Goal: Obtain resource: Download file/media

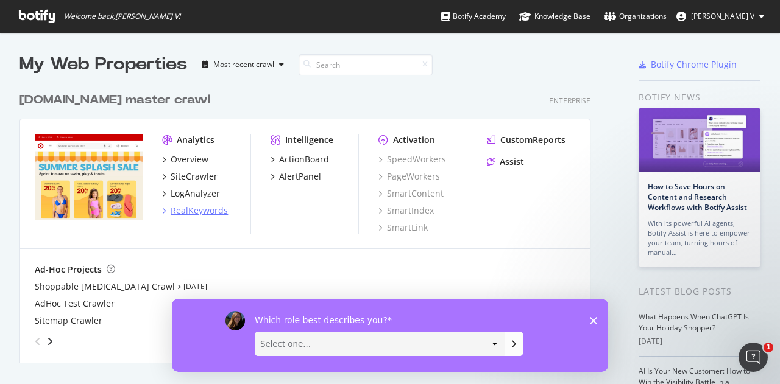
click at [185, 214] on div "RealKeywords" at bounding box center [199, 211] width 57 height 12
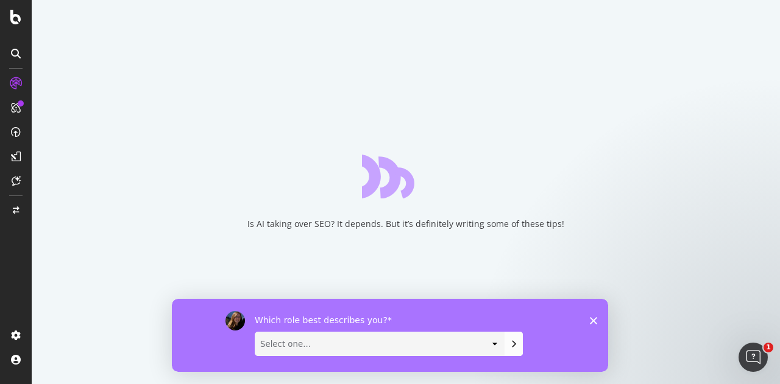
click at [597, 319] on div "Which role best describes you? Select one... Analyst/BI C-level Leadership Cont…" at bounding box center [390, 334] width 436 height 73
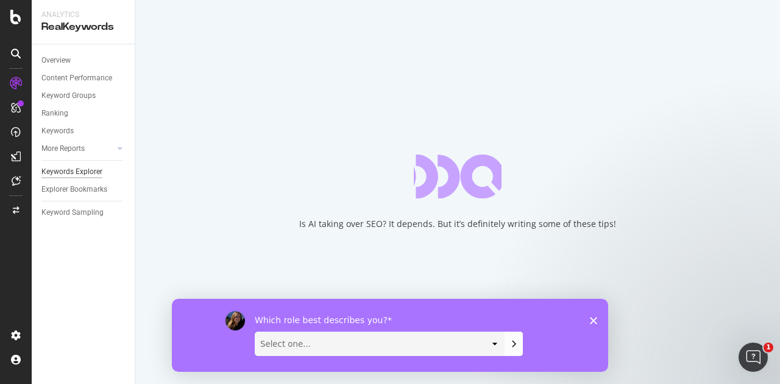
click at [85, 166] on div "Keywords Explorer" at bounding box center [71, 172] width 61 height 13
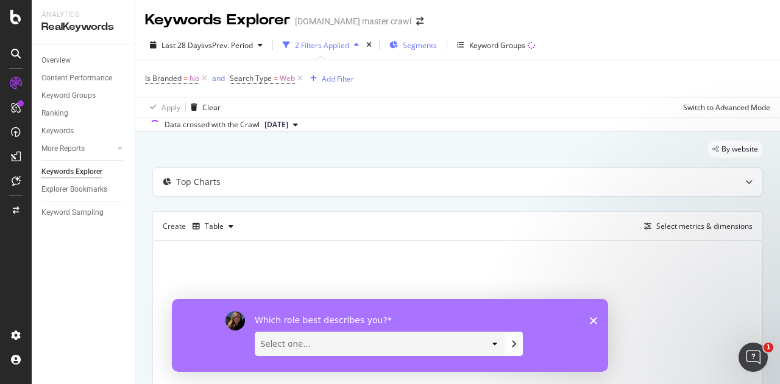
click at [415, 47] on span "Segments" at bounding box center [420, 45] width 34 height 10
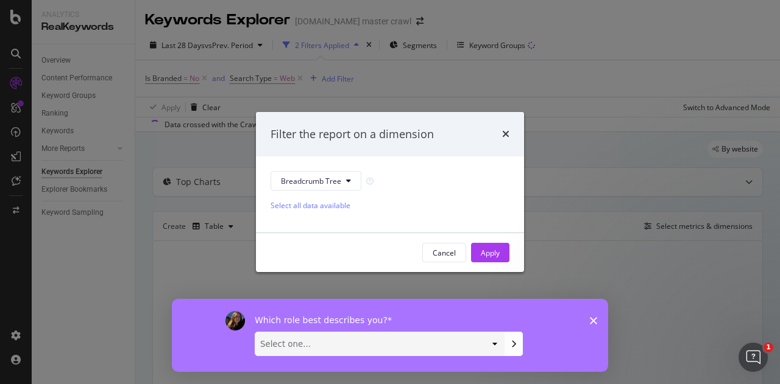
click at [509, 133] on div "Filter the report on a dimension" at bounding box center [390, 134] width 268 height 45
click at [503, 135] on icon "times" at bounding box center [505, 134] width 7 height 10
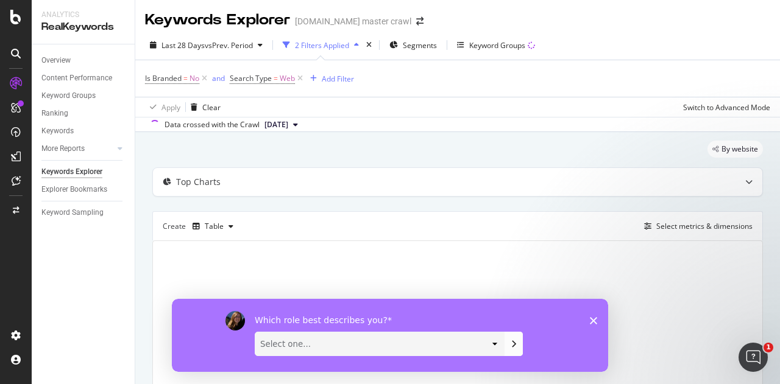
click at [588, 322] on div "Which role best describes you? Select one... Analyst/BI C-level Leadership Cont…" at bounding box center [390, 334] width 436 height 73
click at [591, 321] on polygon "Close survey" at bounding box center [593, 320] width 7 height 7
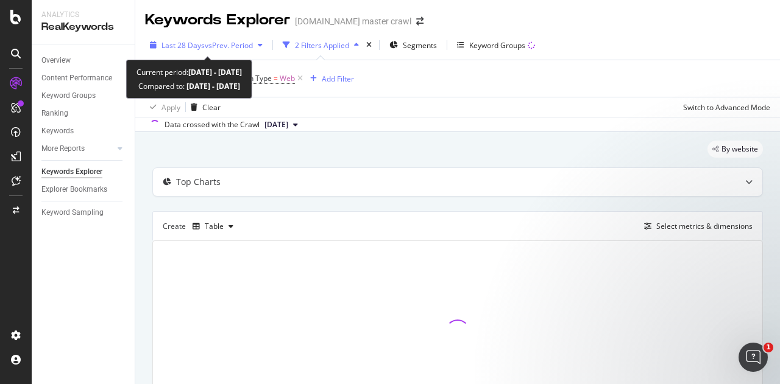
click at [210, 44] on span "vs Prev. Period" at bounding box center [229, 45] width 48 height 10
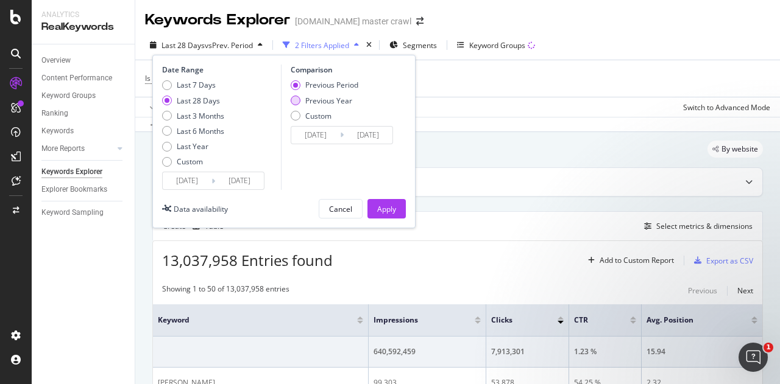
click at [319, 100] on div "Previous Year" at bounding box center [328, 101] width 47 height 10
type input "[DATE]"
click at [195, 143] on div "Last Year" at bounding box center [193, 146] width 32 height 10
type input "[DATE]"
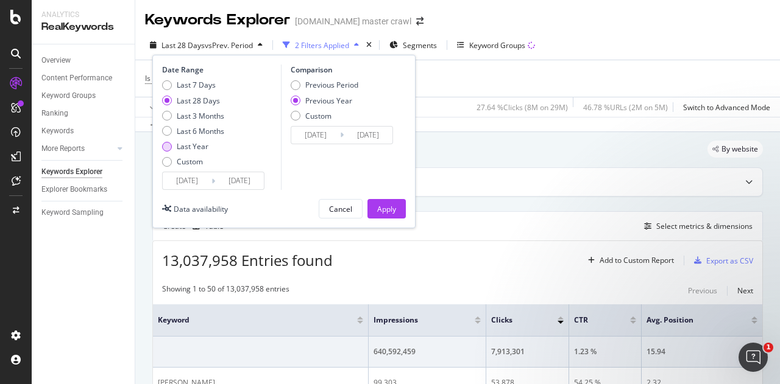
type input "[DATE]"
click at [383, 207] on div "Apply" at bounding box center [386, 209] width 19 height 10
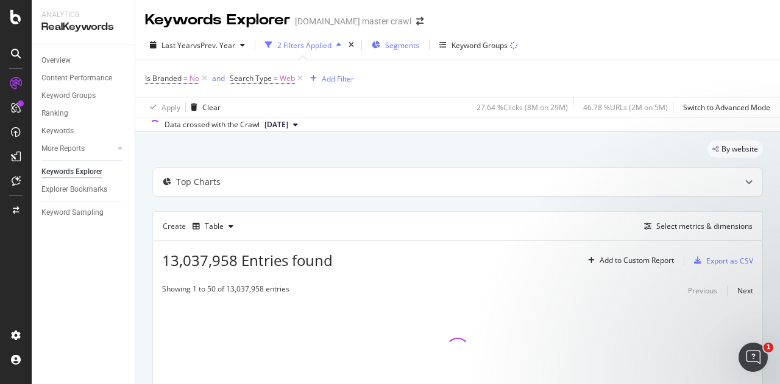
click at [400, 41] on span "Segments" at bounding box center [402, 45] width 34 height 10
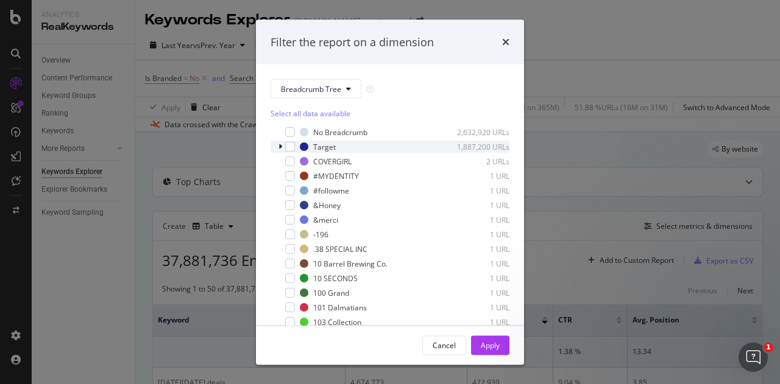
click at [281, 146] on icon "modal" at bounding box center [280, 146] width 4 height 7
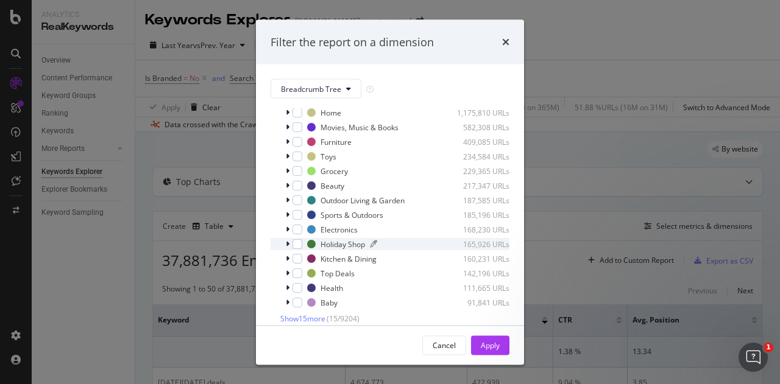
scroll to position [122, 0]
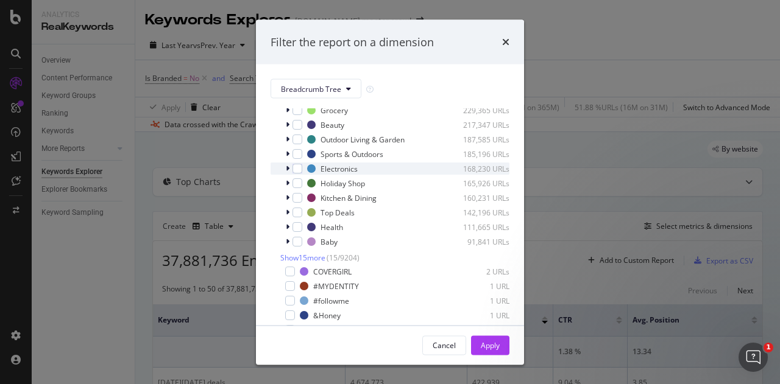
click at [286, 172] on icon "modal" at bounding box center [288, 168] width 4 height 7
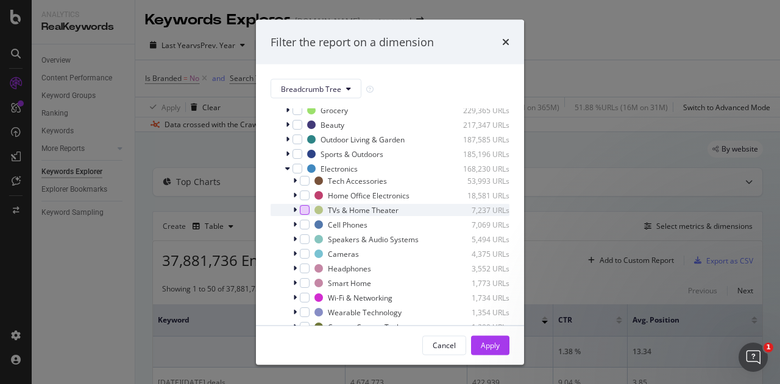
click at [306, 215] on div "modal" at bounding box center [305, 210] width 10 height 10
click at [492, 342] on div "Apply" at bounding box center [490, 345] width 19 height 10
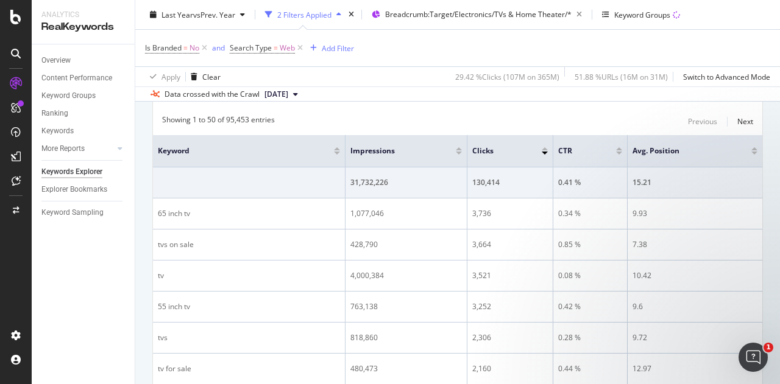
scroll to position [72, 0]
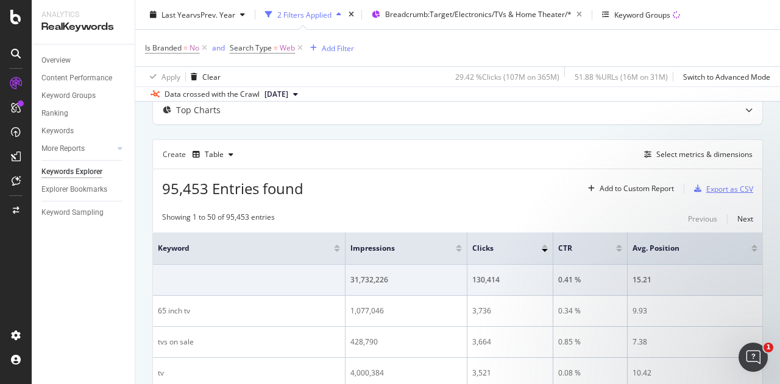
click at [727, 189] on div "Export as CSV" at bounding box center [729, 189] width 47 height 10
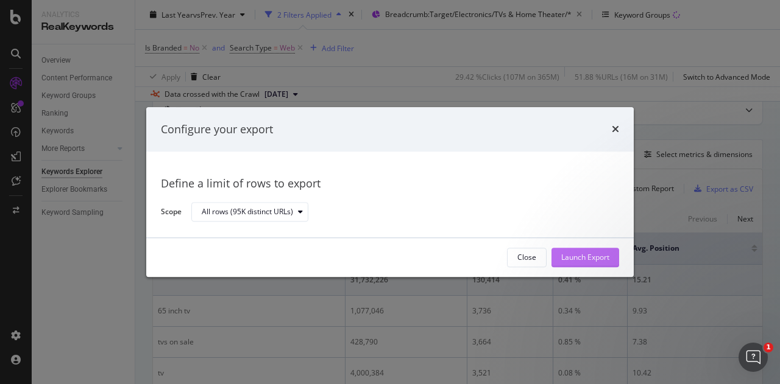
click at [563, 259] on div "Launch Export" at bounding box center [585, 258] width 48 height 10
